Goal: Task Accomplishment & Management: Manage account settings

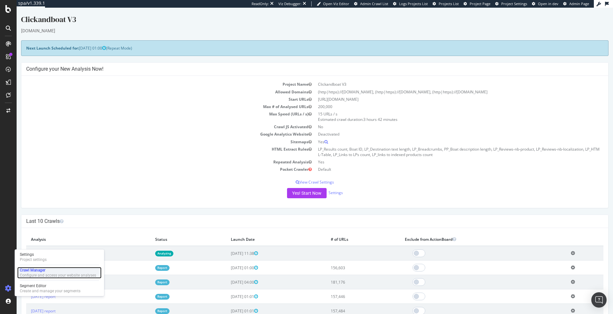
click at [35, 268] on div "Crawl Manager" at bounding box center [58, 269] width 76 height 5
click at [322, 183] on p "View Crawl Settings" at bounding box center [314, 181] width 577 height 5
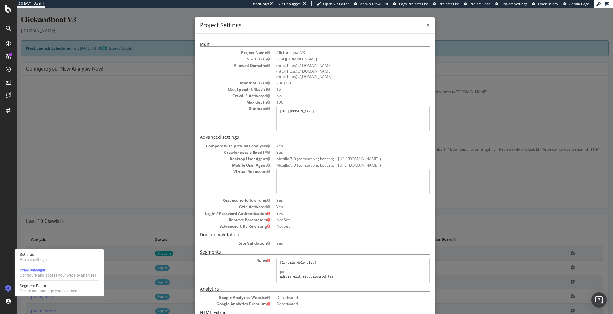
click at [427, 26] on div "× Close Project Settings" at bounding box center [315, 25] width 240 height 16
click at [427, 26] on span "×" at bounding box center [428, 24] width 4 height 9
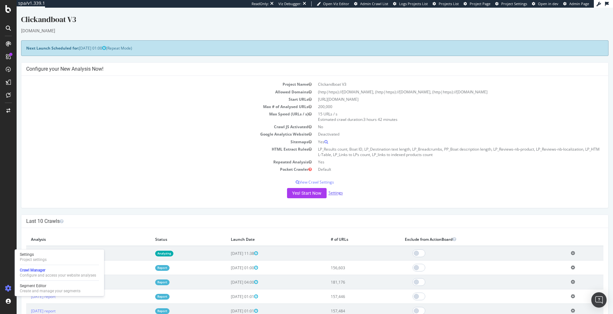
click at [339, 195] on link "Settings" at bounding box center [336, 192] width 14 height 5
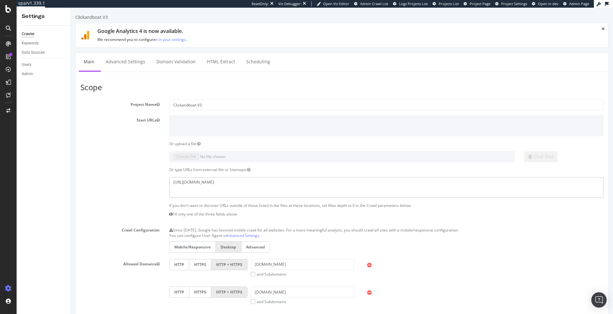
click at [220, 183] on textarea "https://www.clickandboat.com/sitemap.xml" at bounding box center [386, 187] width 434 height 21
click at [224, 221] on section "Project Name Clickandboat V3 Start URLs Or upload a file: Clear field Or type U…" at bounding box center [341, 258] width 523 height 318
click at [217, 181] on textarea "https://www.clickandboat.com/sitemap.xml" at bounding box center [386, 187] width 434 height 21
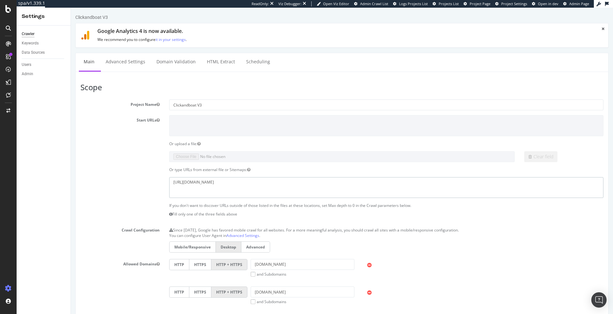
click at [217, 181] on textarea "https://www.clickandboat.com/sitemap.xml" at bounding box center [386, 187] width 434 height 21
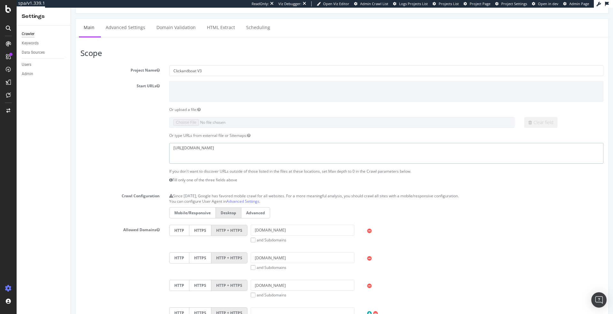
scroll to position [32, 0]
click at [166, 170] on section "Project Name Clickandboat V3 Start URLs Or upload a file: Clear field Or type U…" at bounding box center [341, 226] width 523 height 318
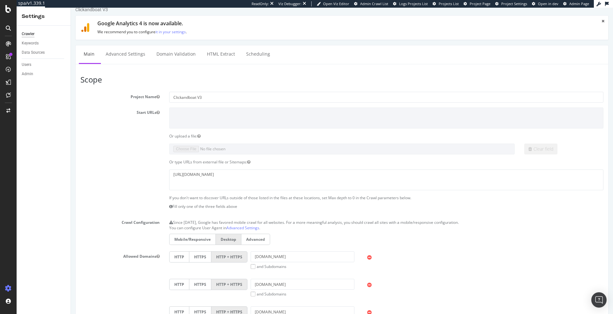
scroll to position [8, 0]
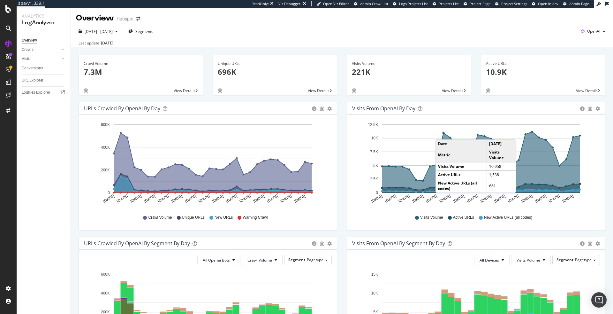
click at [442, 133] on circle "A chart." at bounding box center [443, 133] width 3 height 3
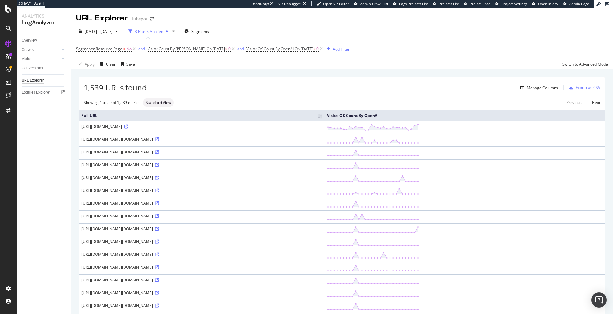
click at [220, 153] on div "[URL][DOMAIN_NAME][DOMAIN_NAME]" at bounding box center [201, 151] width 240 height 5
click at [347, 101] on div "Showing 1 to 50 of 1,539 entries Standard View Previous Next" at bounding box center [342, 102] width 526 height 9
click at [548, 86] on div "Manage Columns" at bounding box center [542, 87] width 31 height 5
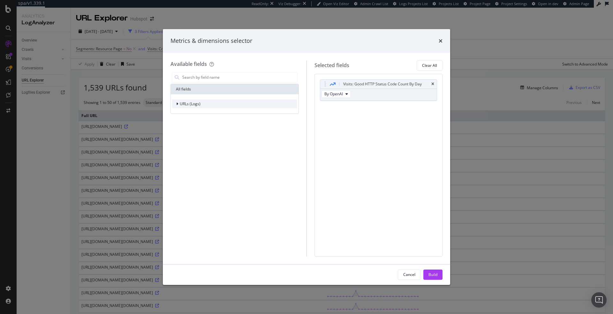
click at [222, 103] on div "URLs (Logs)" at bounding box center [234, 103] width 125 height 9
click at [193, 144] on div "Visits" at bounding box center [234, 143] width 125 height 9
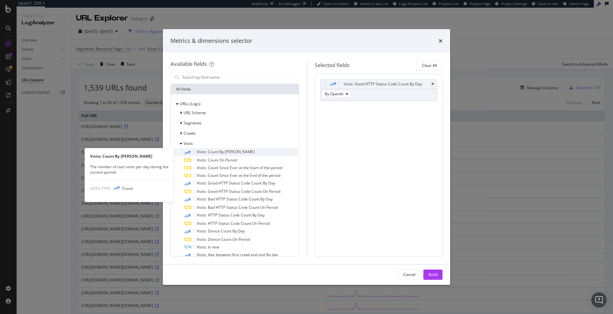
click at [207, 149] on span "Visits: Count By [PERSON_NAME]" at bounding box center [226, 151] width 58 height 5
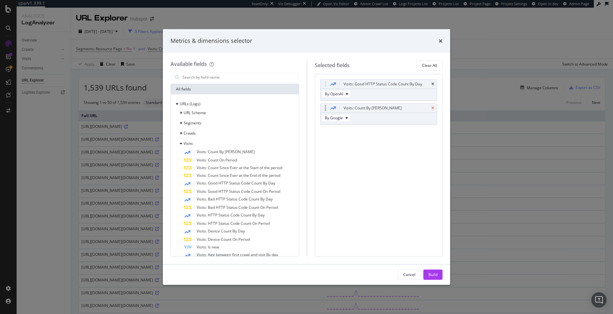
click at [432, 109] on icon "times" at bounding box center [432, 108] width 3 height 4
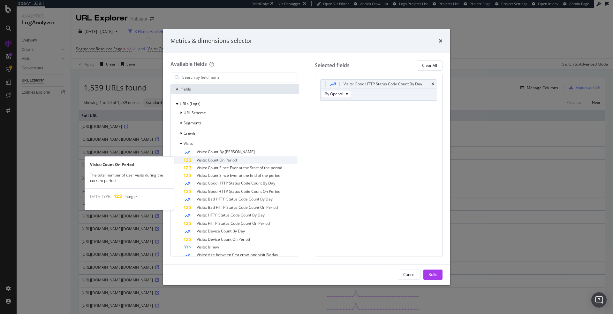
click at [221, 161] on span "Visits: Count On Period" at bounding box center [217, 159] width 40 height 5
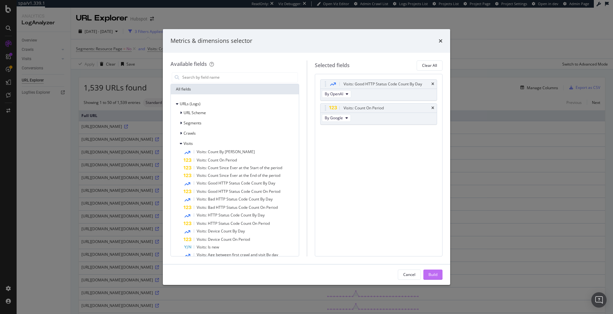
click at [436, 272] on div "Build" at bounding box center [433, 273] width 9 height 5
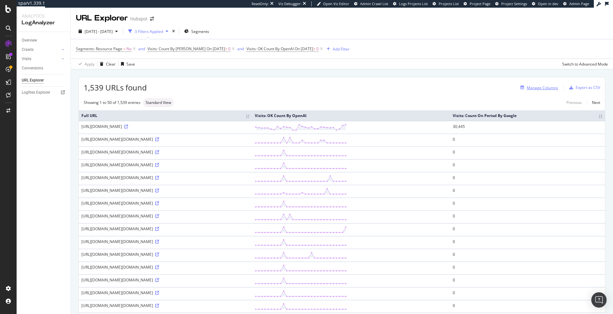
click at [544, 87] on div "Manage Columns" at bounding box center [542, 87] width 31 height 5
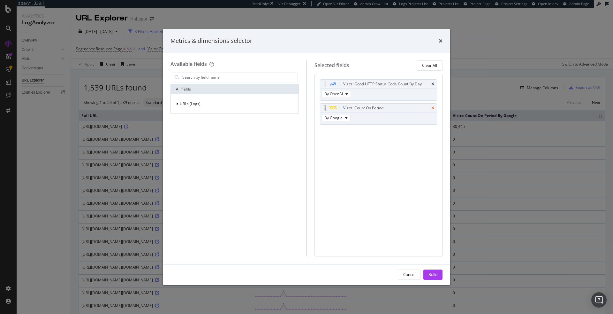
click at [432, 108] on icon "times" at bounding box center [432, 108] width 3 height 4
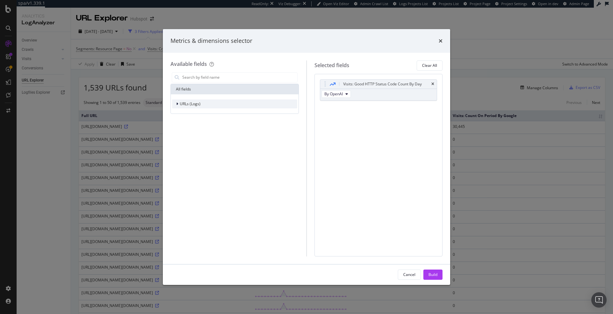
click at [202, 104] on div "URLs (Logs)" at bounding box center [234, 103] width 125 height 9
click at [196, 144] on div "Visits" at bounding box center [234, 143] width 125 height 9
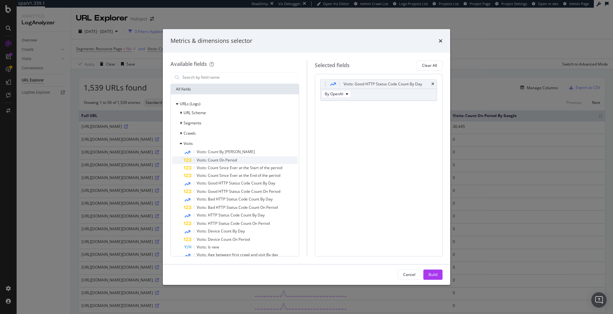
click at [218, 162] on span "Visits: Count On Period" at bounding box center [217, 159] width 40 height 5
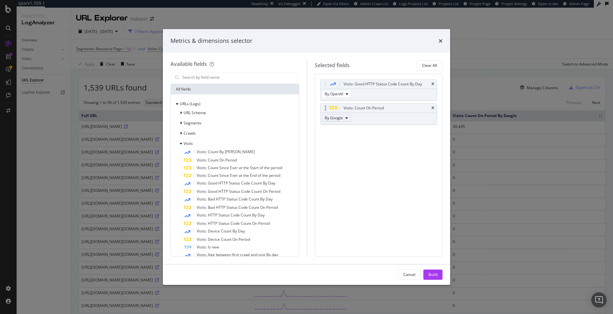
click at [341, 119] on span "By Google" at bounding box center [334, 117] width 18 height 5
click at [341, 152] on span "By OpenAI" at bounding box center [344, 153] width 35 height 6
click at [438, 271] on button "Build" at bounding box center [432, 274] width 19 height 10
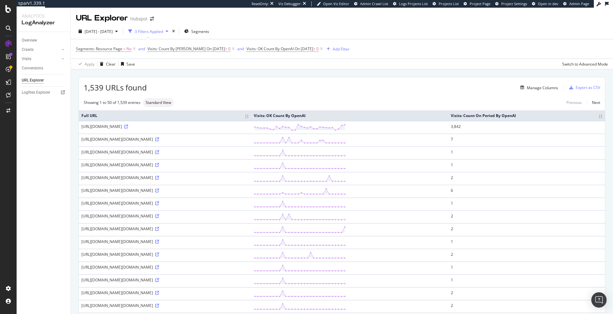
click at [249, 155] on div "[URL][DOMAIN_NAME][DOMAIN_NAME]" at bounding box center [164, 151] width 167 height 5
copy div "[URL][DOMAIN_NAME][DOMAIN_NAME]"
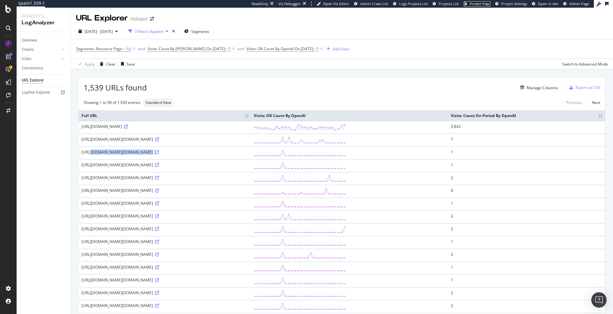
click at [481, 6] on link "Project Page" at bounding box center [477, 3] width 27 height 5
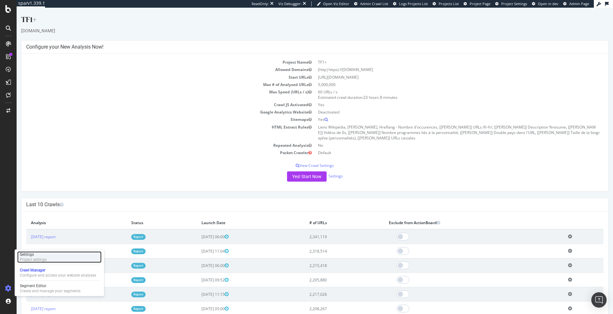
click at [30, 259] on div "Project settings" at bounding box center [33, 259] width 27 height 5
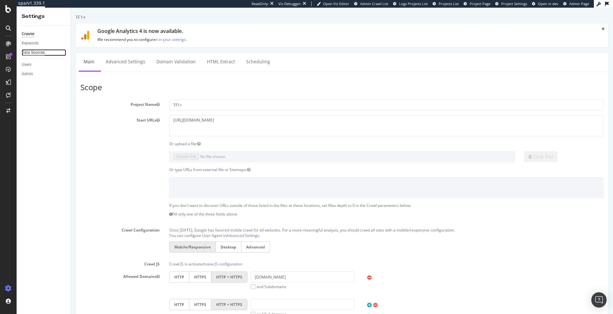
click at [37, 50] on div "Data Sources" at bounding box center [33, 52] width 23 height 7
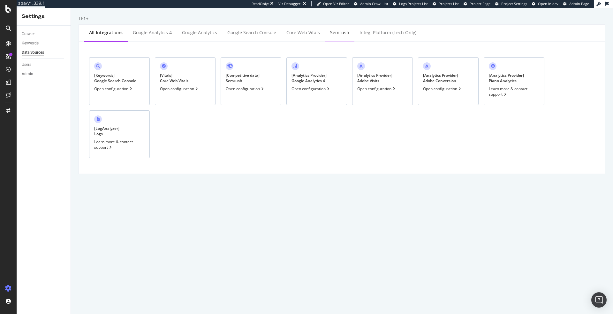
click at [330, 32] on div "Semrush" at bounding box center [339, 32] width 19 height 6
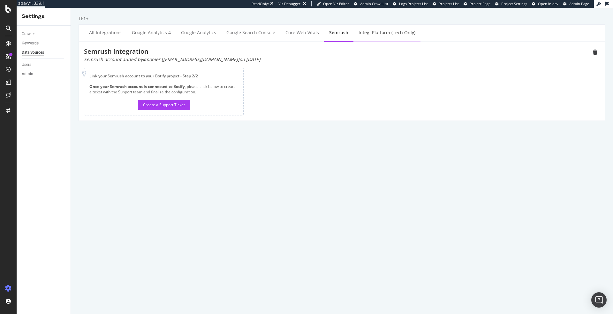
click at [394, 31] on div "Integ. Platform (tech only)" at bounding box center [387, 32] width 57 height 6
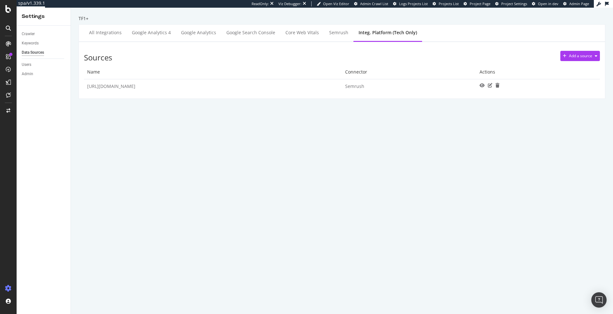
click at [123, 86] on td "Semrush_18432_tf1.fr" at bounding box center [213, 86] width 258 height 14
click at [480, 86] on icon at bounding box center [482, 85] width 5 height 4
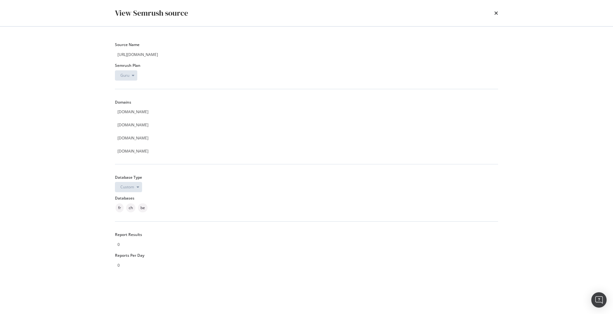
click at [494, 12] on div "View Semrush source" at bounding box center [306, 13] width 383 height 11
click at [494, 13] on div "View Semrush source" at bounding box center [306, 13] width 383 height 11
click at [495, 12] on icon "times" at bounding box center [496, 13] width 4 height 5
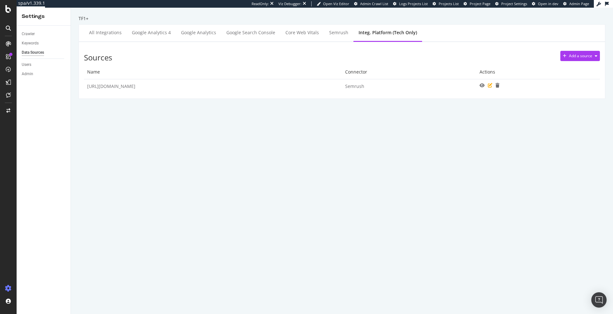
click at [488, 85] on icon at bounding box center [490, 85] width 4 height 4
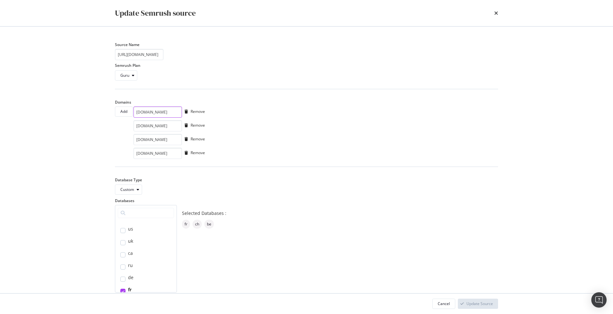
click at [150, 110] on input "youtube.com" at bounding box center [157, 111] width 49 height 11
paste input "primevideo"
type input "primevideo.com"
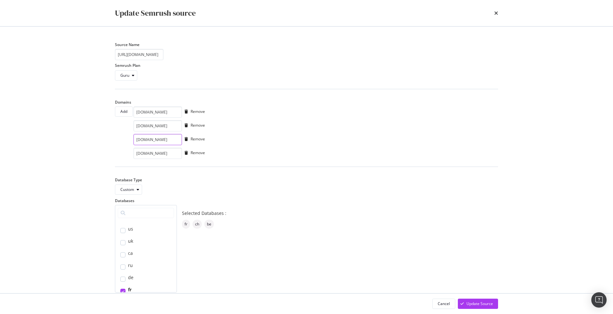
click at [150, 140] on input "molotov.tv" at bounding box center [157, 139] width 49 height 11
paste input "netflix.com"
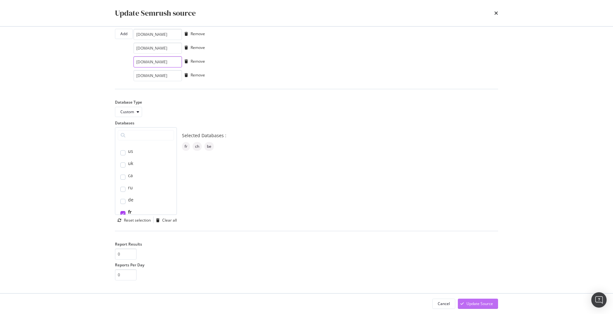
type input "netflix.com"
click at [478, 299] on div "Update Source" at bounding box center [475, 304] width 35 height 10
